Goal: Find specific page/section: Find specific page/section

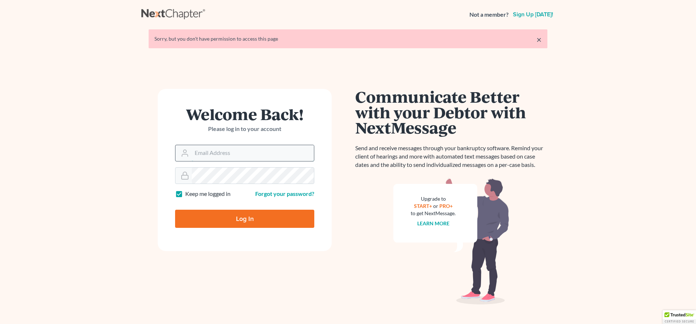
click at [206, 154] on input "Email Address" at bounding box center [253, 153] width 122 height 16
type input "[PERSON_NAME][EMAIL_ADDRESS][DOMAIN_NAME]"
click at [239, 216] on input "Log In" at bounding box center [244, 218] width 139 height 18
type input "Thinking..."
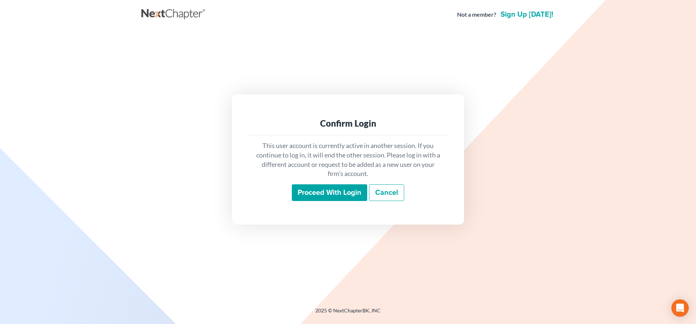
click at [317, 190] on input "Proceed with login" at bounding box center [329, 192] width 75 height 17
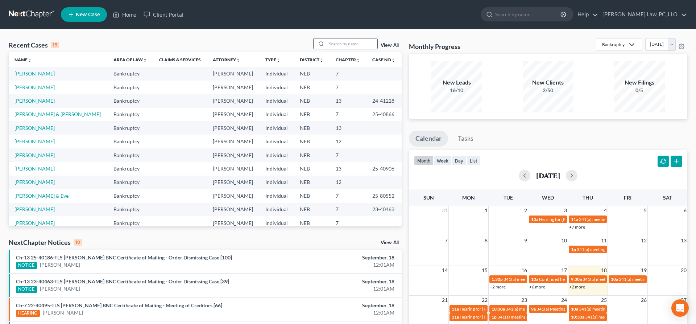
click at [358, 44] on input "search" at bounding box center [352, 43] width 51 height 11
type input "osborn"
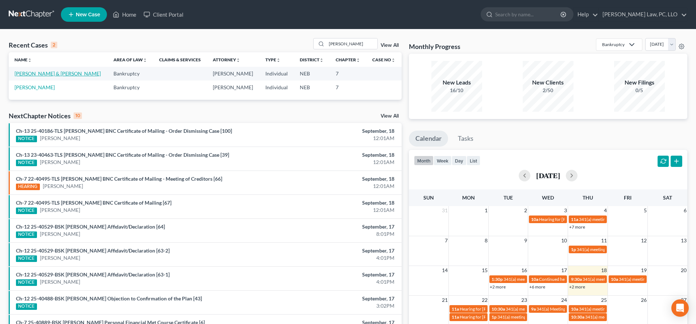
click at [55, 74] on link "Osborn, Jason & Deborah" at bounding box center [57, 73] width 86 height 6
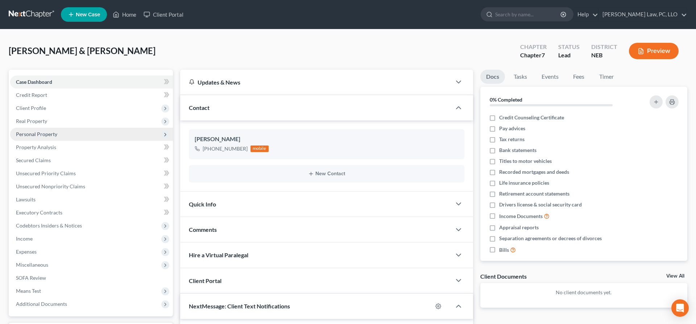
scroll to position [163, 0]
click at [47, 134] on span "Personal Property" at bounding box center [36, 134] width 41 height 6
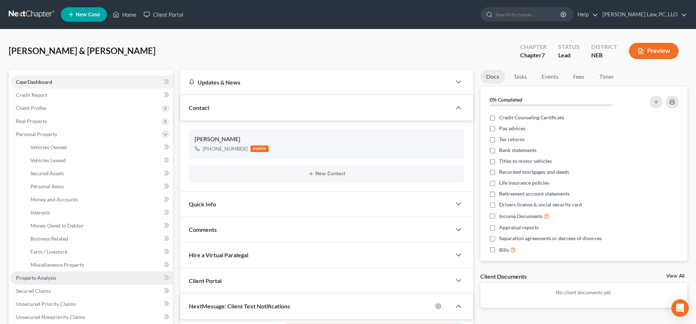
click at [57, 274] on link "Property Analysis" at bounding box center [91, 277] width 163 height 13
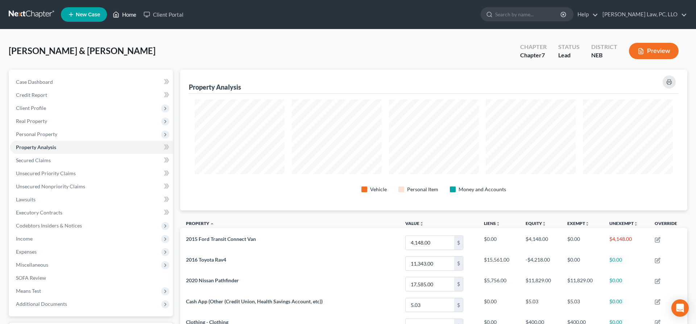
click at [132, 14] on link "Home" at bounding box center [124, 14] width 31 height 13
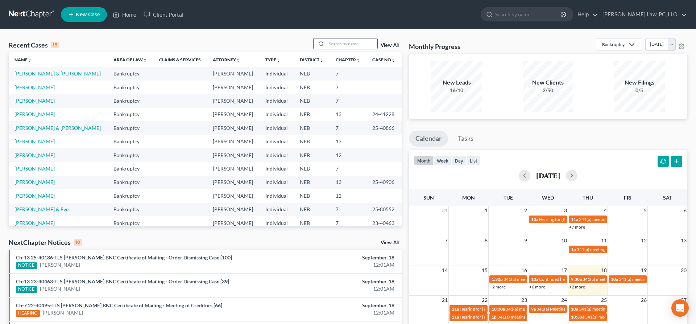
click at [329, 44] on input "search" at bounding box center [352, 43] width 51 height 11
type input "robertson"
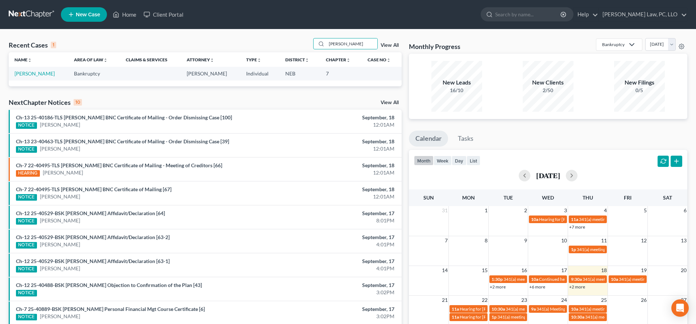
click at [30, 77] on td "Robertson, Jocelyn" at bounding box center [38, 73] width 59 height 13
click at [30, 74] on link "Robertson, Jocelyn" at bounding box center [34, 73] width 40 height 6
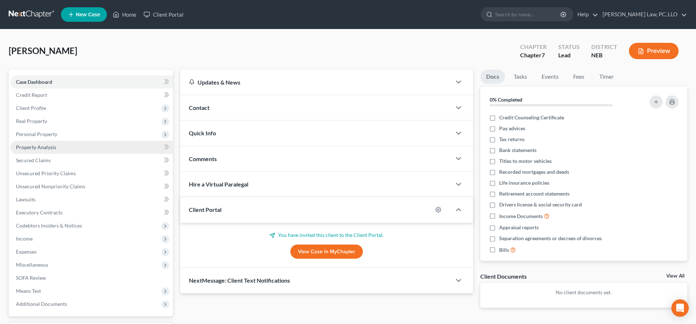
click at [38, 149] on span "Property Analysis" at bounding box center [36, 147] width 40 height 6
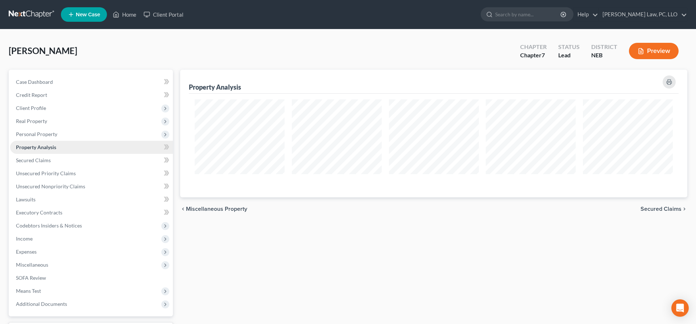
scroll to position [128, 507]
click at [552, 14] on input "search" at bounding box center [528, 14] width 66 height 13
click at [132, 17] on link "Home" at bounding box center [124, 14] width 31 height 13
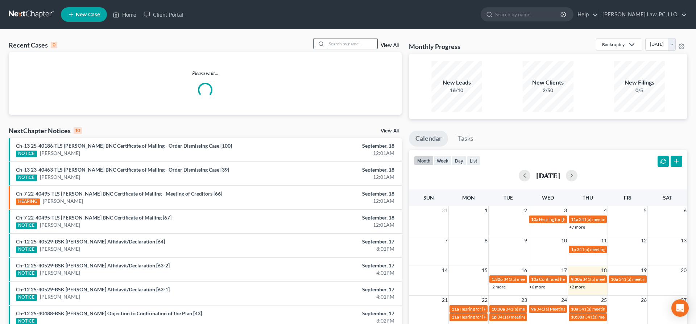
click at [332, 44] on input "search" at bounding box center [352, 43] width 51 height 11
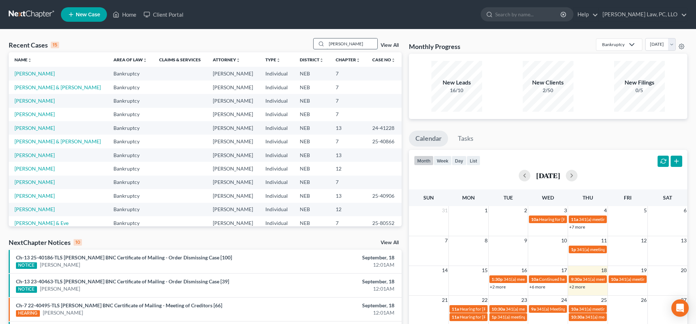
type input "schreier"
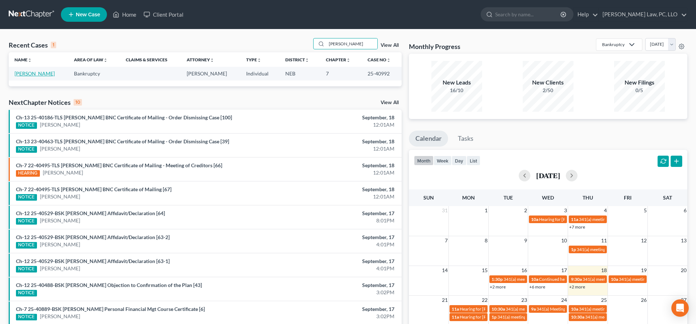
click at [25, 74] on link "Schreier, Kelly" at bounding box center [34, 73] width 40 height 6
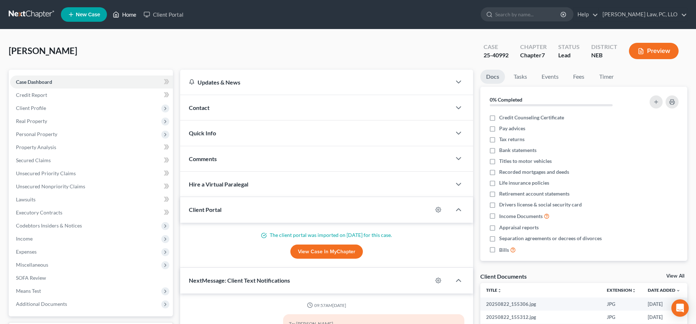
click at [129, 17] on link "Home" at bounding box center [124, 14] width 31 height 13
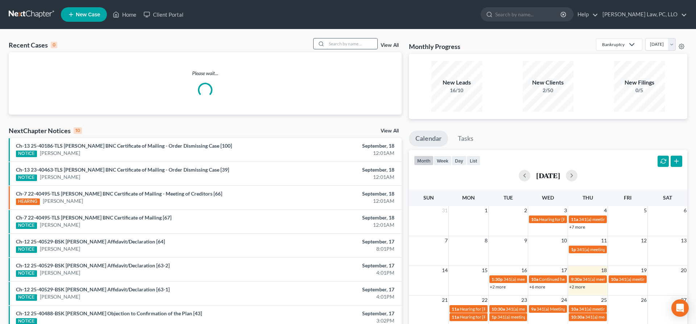
click at [349, 43] on input "search" at bounding box center [352, 43] width 51 height 11
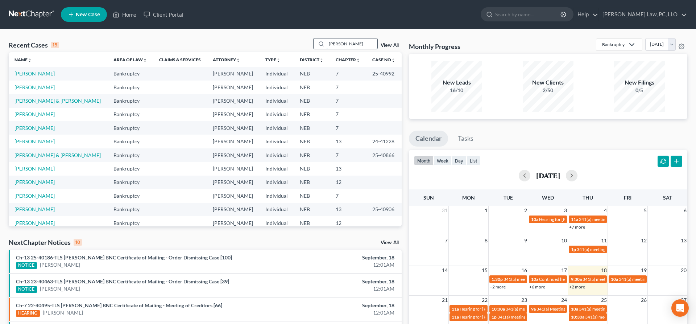
type input "thiessen"
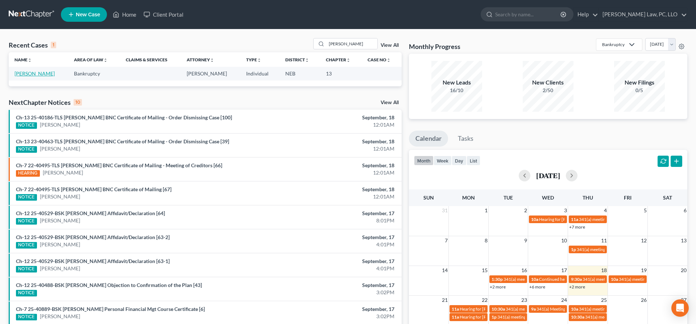
click at [38, 74] on link "Thiessen, Jeremy" at bounding box center [34, 73] width 40 height 6
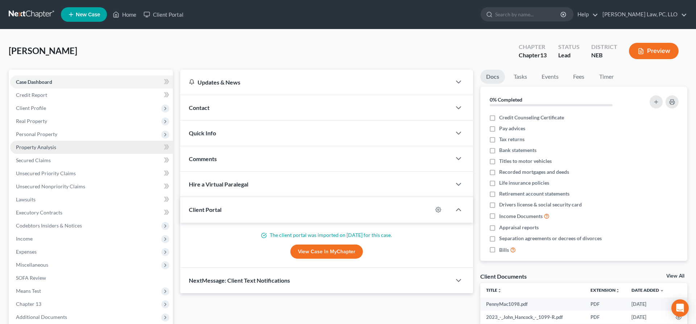
click at [54, 147] on span "Property Analysis" at bounding box center [36, 147] width 40 height 6
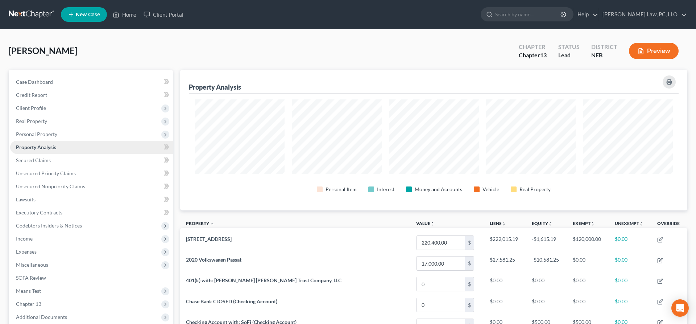
scroll to position [141, 507]
click at [132, 16] on link "Home" at bounding box center [124, 14] width 31 height 13
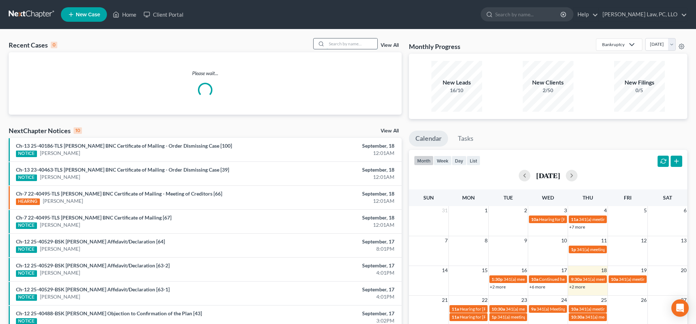
click at [336, 44] on input "search" at bounding box center [352, 43] width 51 height 11
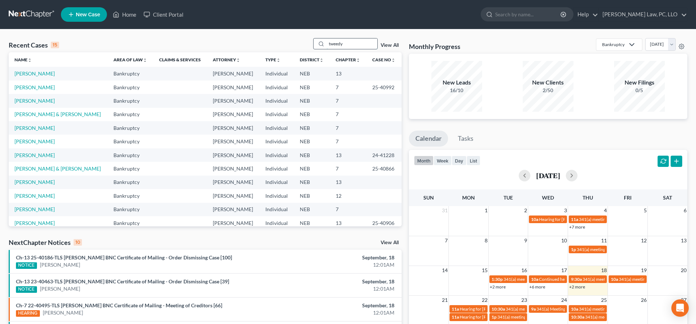
type input "tweedy"
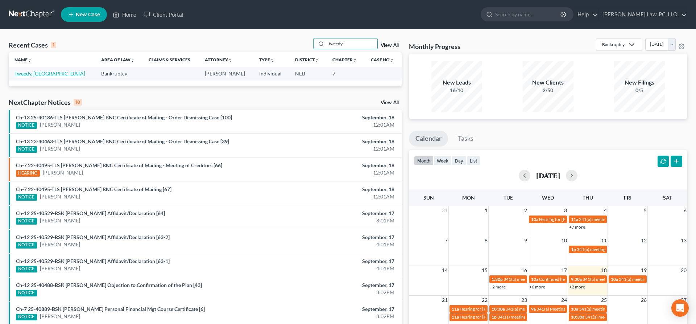
click at [37, 75] on link "Tweedy, Dakota" at bounding box center [49, 73] width 71 height 6
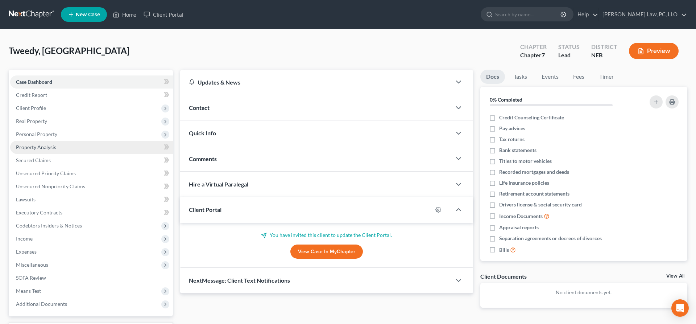
click at [55, 145] on span "Property Analysis" at bounding box center [36, 147] width 40 height 6
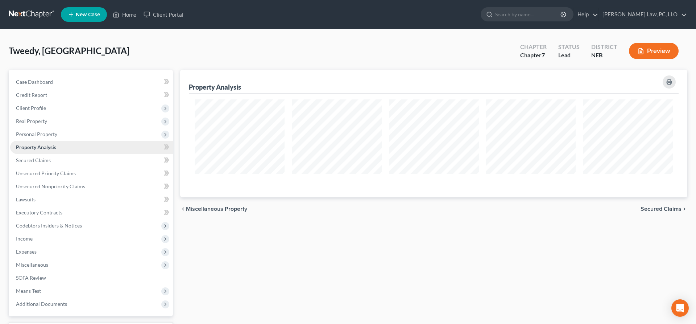
scroll to position [128, 507]
click at [125, 15] on link "Home" at bounding box center [124, 14] width 31 height 13
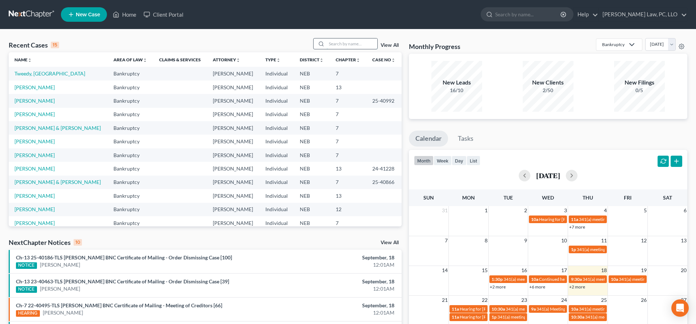
click at [347, 40] on input "search" at bounding box center [352, 43] width 51 height 11
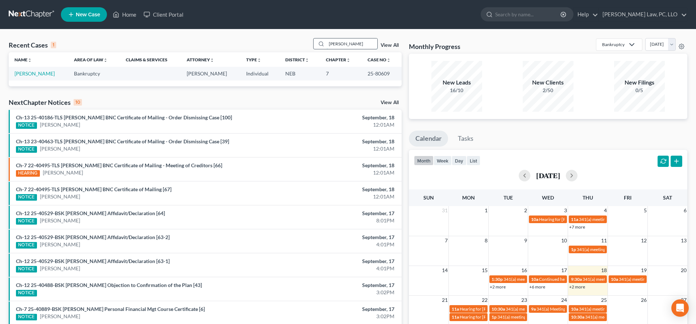
drag, startPoint x: 341, startPoint y: 44, endPoint x: 317, endPoint y: 41, distance: 24.1
click at [327, 41] on input "webb" at bounding box center [352, 43] width 51 height 11
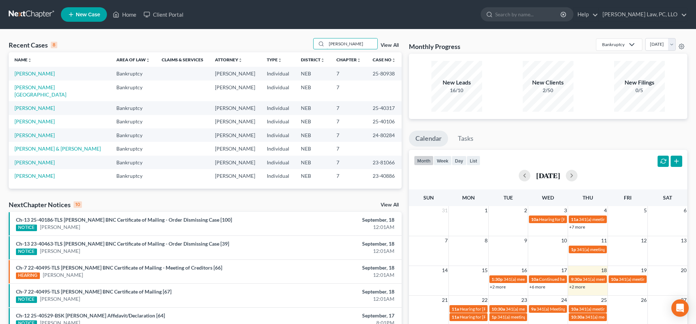
type input "williams"
